Goal: Find specific page/section: Find specific page/section

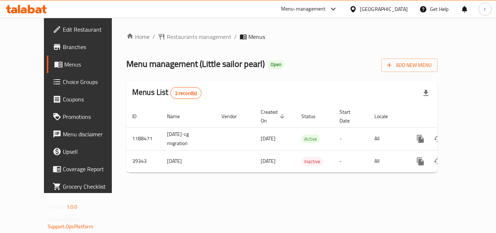
click at [326, 11] on div "Menu-management" at bounding box center [303, 9] width 45 height 9
click at [307, 64] on div "Restaurant-Management" at bounding box center [298, 63] width 57 height 8
click at [167, 37] on span "Restaurants management" at bounding box center [199, 36] width 65 height 9
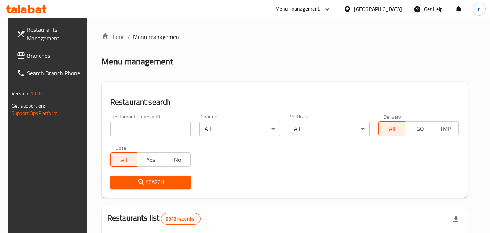
click at [130, 129] on input "search" at bounding box center [150, 129] width 81 height 15
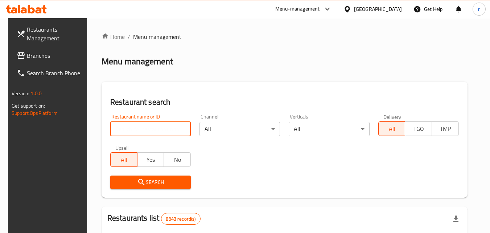
paste input "20517"
type input "20517"
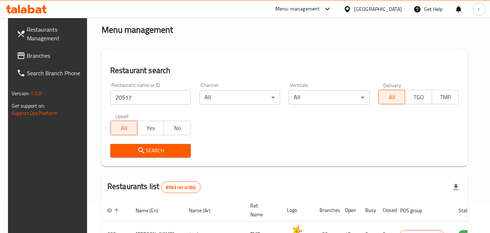
scroll to position [109, 0]
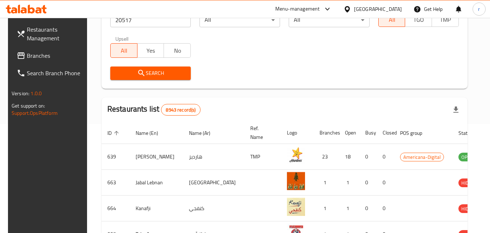
click at [151, 72] on span "Search" at bounding box center [150, 73] width 69 height 9
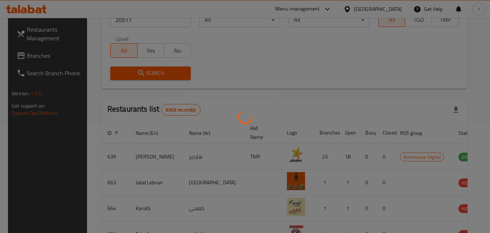
scroll to position [91, 0]
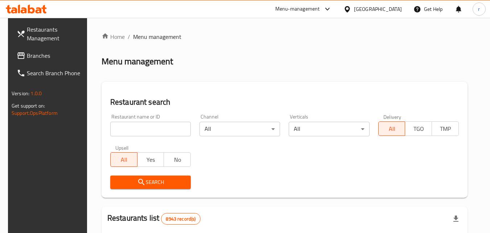
click at [397, 8] on div "Qatar" at bounding box center [378, 9] width 48 height 8
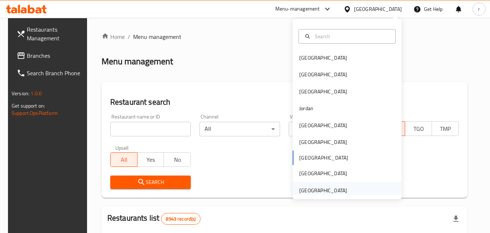
click at [316, 191] on div "[GEOGRAPHIC_DATA]" at bounding box center [323, 190] width 48 height 8
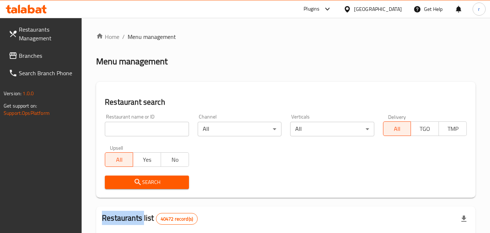
click at [34, 53] on span "Branches" at bounding box center [47, 55] width 57 height 9
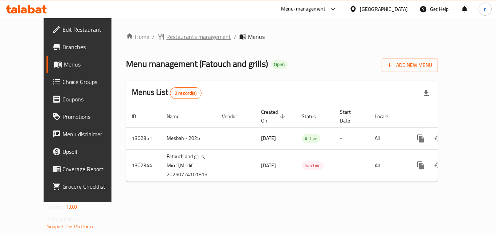
click at [169, 36] on span "Restaurants management" at bounding box center [198, 36] width 65 height 9
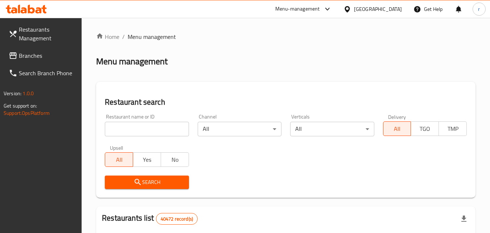
click at [124, 132] on input "search" at bounding box center [147, 129] width 84 height 15
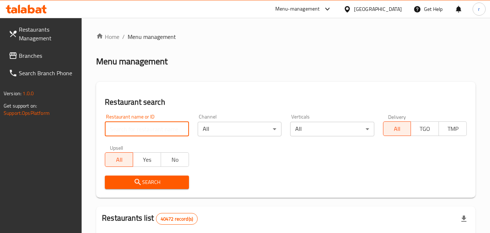
paste input "702402"
type input "702402"
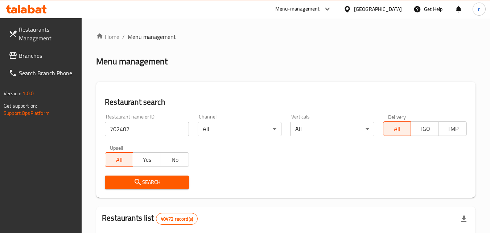
click at [146, 187] on button "Search" at bounding box center [147, 181] width 84 height 13
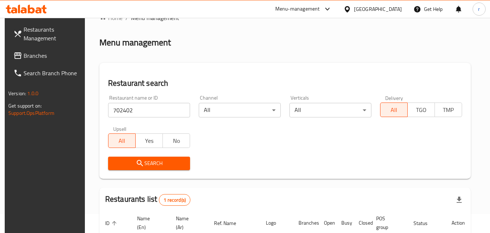
scroll to position [19, 0]
click at [179, 110] on input "702402" at bounding box center [149, 110] width 82 height 15
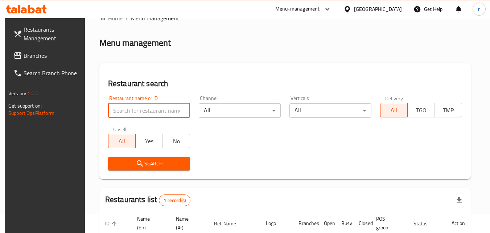
click at [30, 52] on span "Branches" at bounding box center [52, 55] width 57 height 9
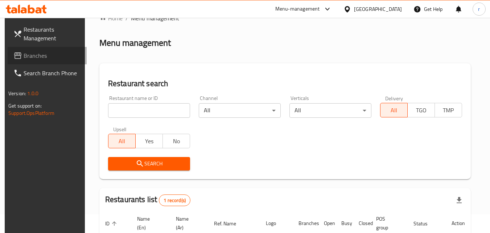
click at [30, 52] on span "Branches" at bounding box center [52, 55] width 57 height 9
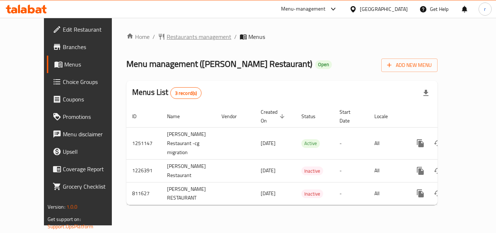
click at [178, 38] on span "Restaurants management" at bounding box center [199, 36] width 65 height 9
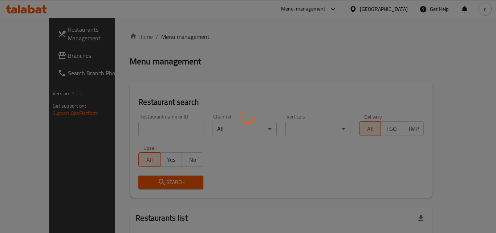
click at [178, 38] on div at bounding box center [248, 116] width 496 height 233
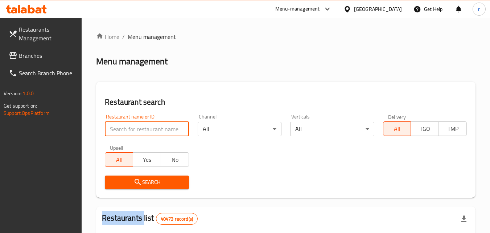
click at [146, 131] on input "search" at bounding box center [147, 129] width 84 height 15
paste input "654608"
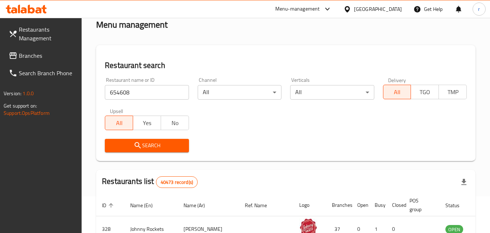
scroll to position [36, 0]
click at [140, 145] on icon "submit" at bounding box center [138, 145] width 9 height 9
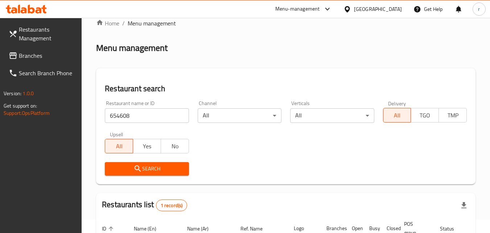
scroll to position [0, 0]
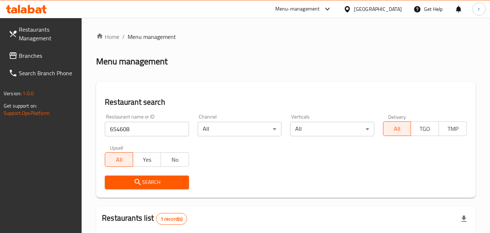
click at [140, 128] on input "654608" at bounding box center [147, 129] width 84 height 15
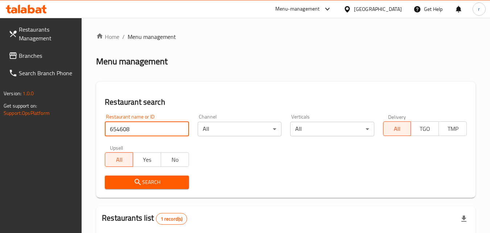
click at [140, 128] on input "654608" at bounding box center [147, 129] width 84 height 15
paste input "768079"
type input "768079"
click at [143, 177] on span "Search" at bounding box center [147, 181] width 72 height 9
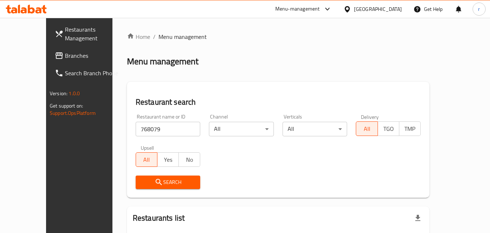
scroll to position [64, 0]
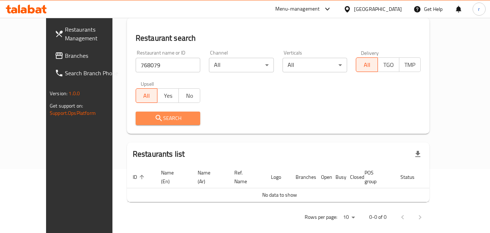
click at [170, 117] on span "Search" at bounding box center [168, 118] width 53 height 9
click at [153, 119] on span "Search" at bounding box center [168, 118] width 53 height 9
click at [65, 60] on span "Branches" at bounding box center [93, 55] width 57 height 9
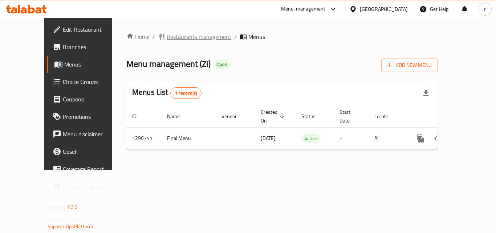
click at [167, 39] on span "Restaurants management" at bounding box center [199, 36] width 65 height 9
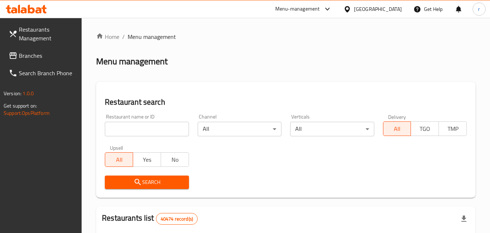
click at [148, 132] on input "search" at bounding box center [147, 129] width 84 height 15
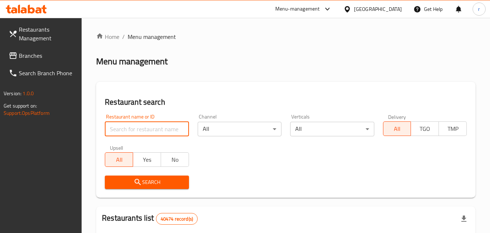
paste input "700190"
click button "Search" at bounding box center [147, 181] width 84 height 13
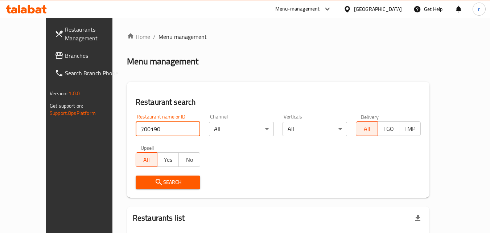
type input "700190"
click button "Search" at bounding box center [168, 181] width 65 height 13
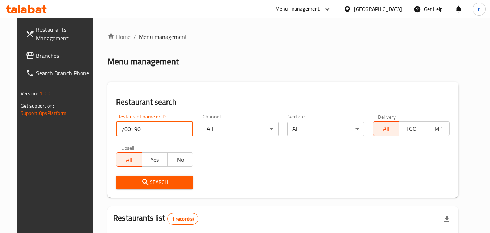
click button "Search" at bounding box center [154, 181] width 77 height 13
click at [149, 182] on span "Search" at bounding box center [154, 181] width 65 height 9
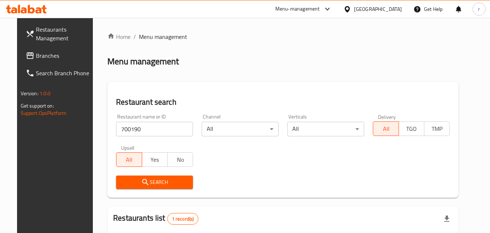
click at [166, 180] on span "Search" at bounding box center [154, 181] width 65 height 9
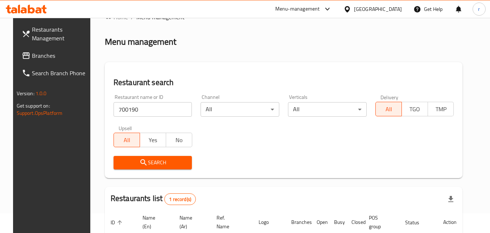
scroll to position [19, 0]
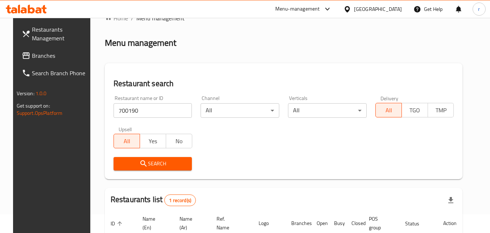
click at [40, 56] on span "Branches" at bounding box center [60, 55] width 57 height 9
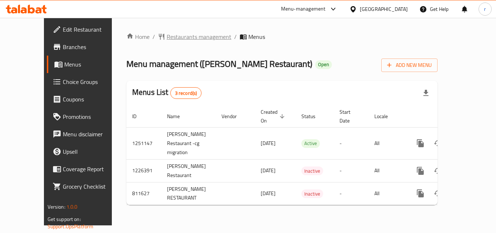
click at [167, 38] on span "Restaurants management" at bounding box center [199, 36] width 65 height 9
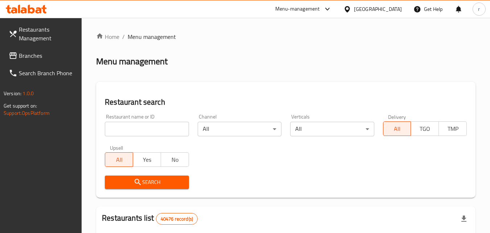
click at [128, 131] on input "search" at bounding box center [147, 129] width 84 height 15
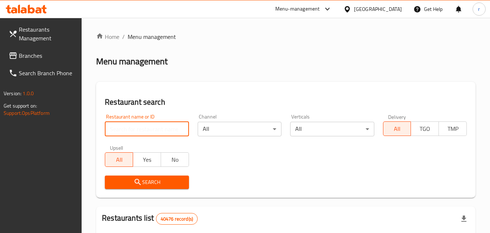
paste input "654608"
type input "654608"
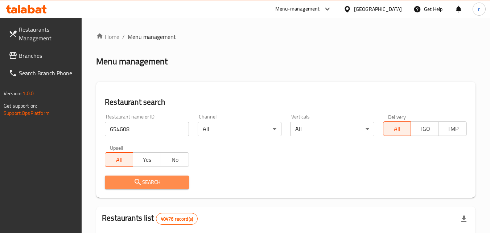
click at [172, 182] on span "Search" at bounding box center [147, 181] width 72 height 9
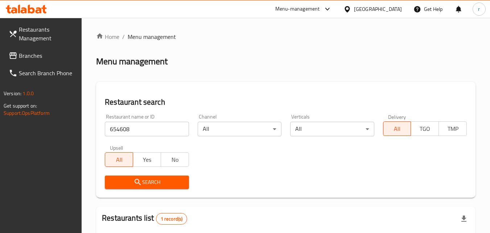
click at [144, 130] on input "654608" at bounding box center [147, 129] width 84 height 15
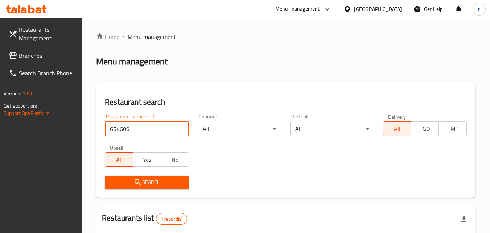
click at [144, 130] on input "654608" at bounding box center [147, 129] width 84 height 15
click at [41, 58] on span "Branches" at bounding box center [47, 55] width 57 height 9
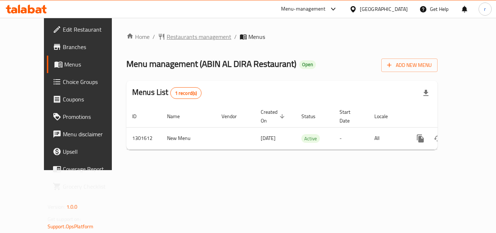
click at [188, 38] on span "Restaurants management" at bounding box center [199, 36] width 65 height 9
click at [167, 38] on span "Restaurants management" at bounding box center [199, 37] width 65 height 9
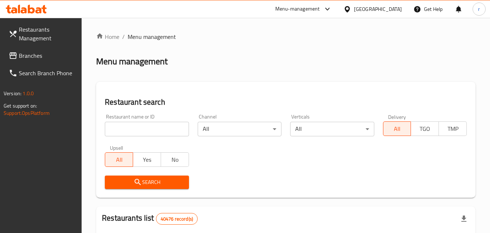
click at [144, 129] on input "search" at bounding box center [147, 129] width 84 height 15
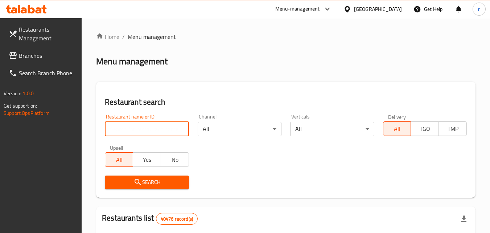
paste input "702003"
type input "702003"
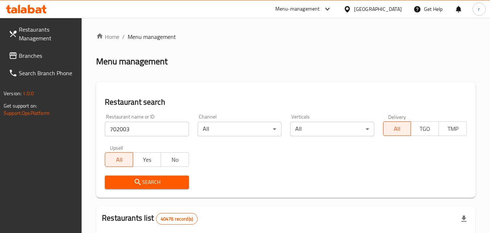
click at [139, 179] on icon "submit" at bounding box center [138, 181] width 9 height 9
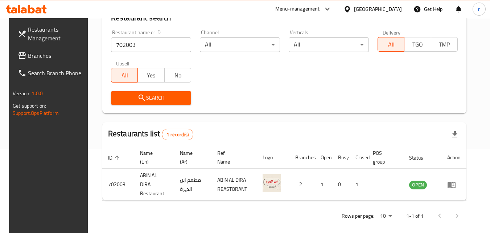
scroll to position [85, 0]
click at [370, 12] on div "United Arab Emirates" at bounding box center [378, 9] width 48 height 8
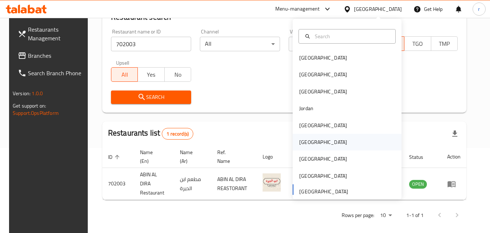
click at [305, 141] on div "[GEOGRAPHIC_DATA]" at bounding box center [323, 142] width 48 height 8
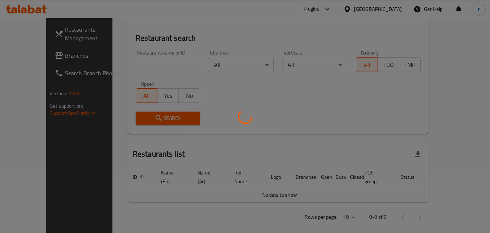
scroll to position [85, 0]
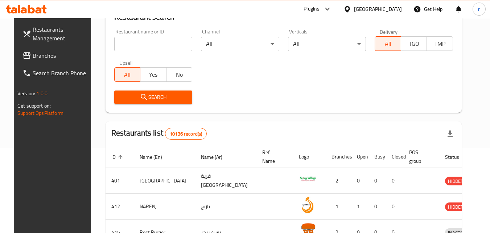
click at [23, 57] on icon at bounding box center [26, 55] width 7 height 7
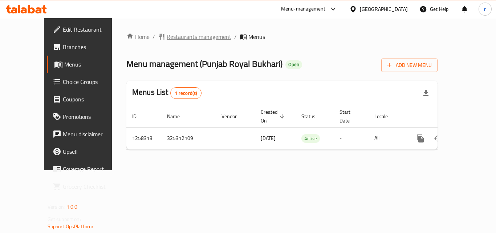
click at [168, 35] on span "Restaurants management" at bounding box center [199, 36] width 65 height 9
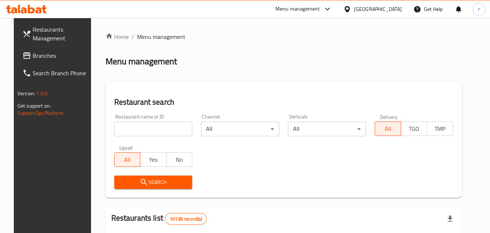
click at [132, 130] on input "search" at bounding box center [153, 129] width 78 height 15
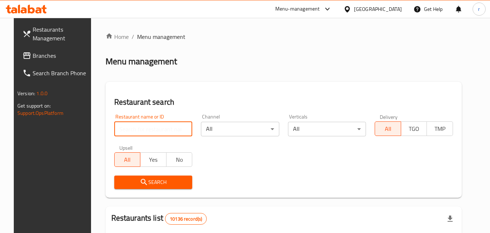
paste input "683937"
type input "683937"
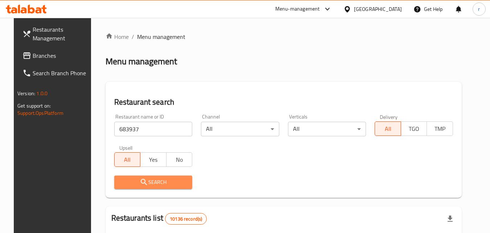
click at [150, 181] on span "Search" at bounding box center [153, 181] width 67 height 9
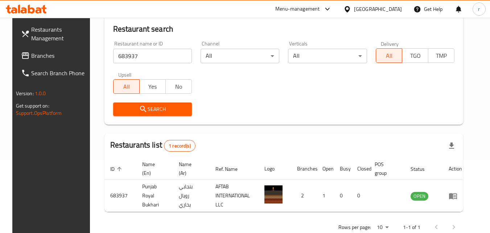
scroll to position [91, 0]
